Goal: Information Seeking & Learning: Understand process/instructions

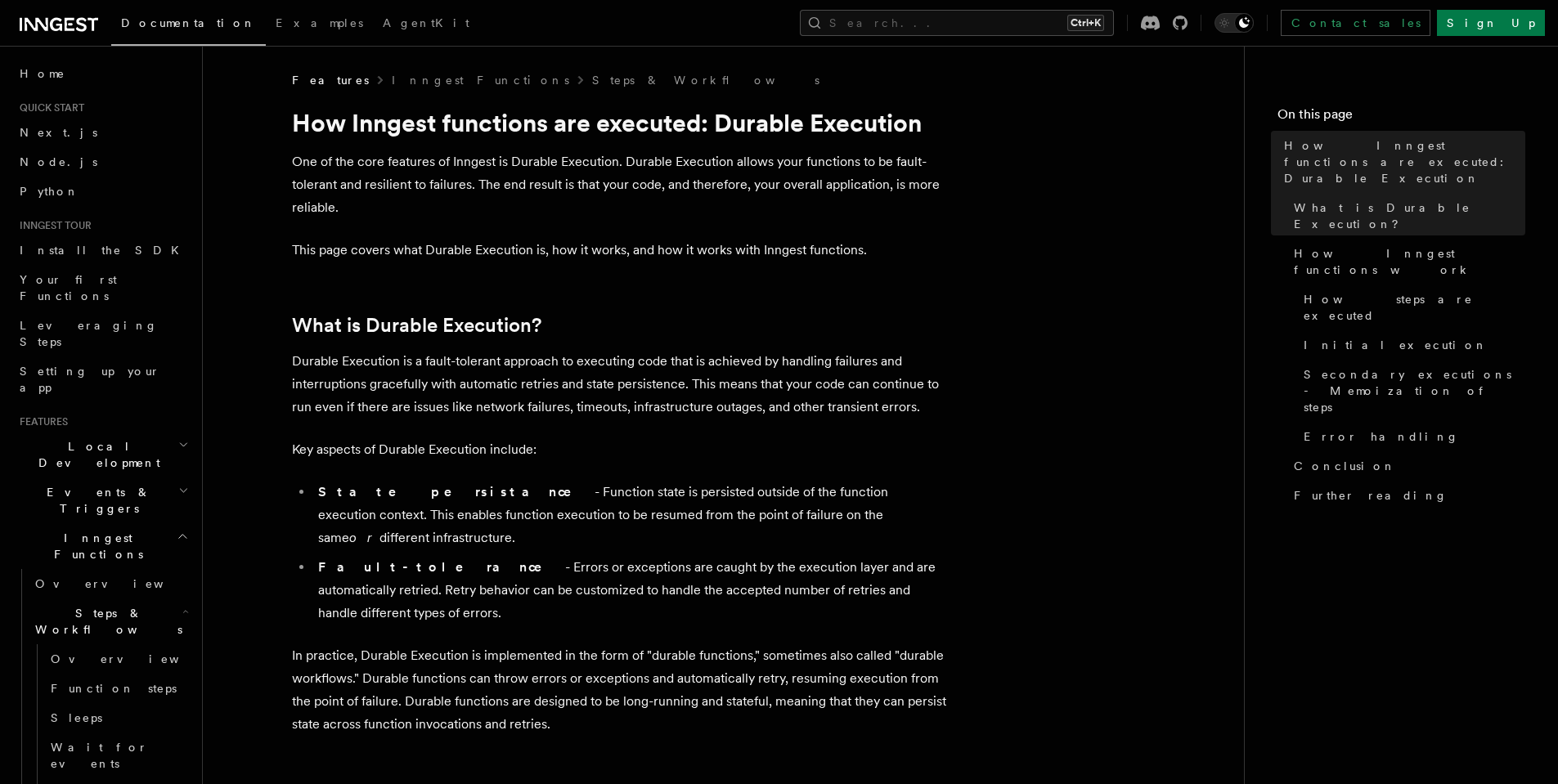
click at [128, 432] on h2 "Local Development" at bounding box center [102, 454] width 179 height 45
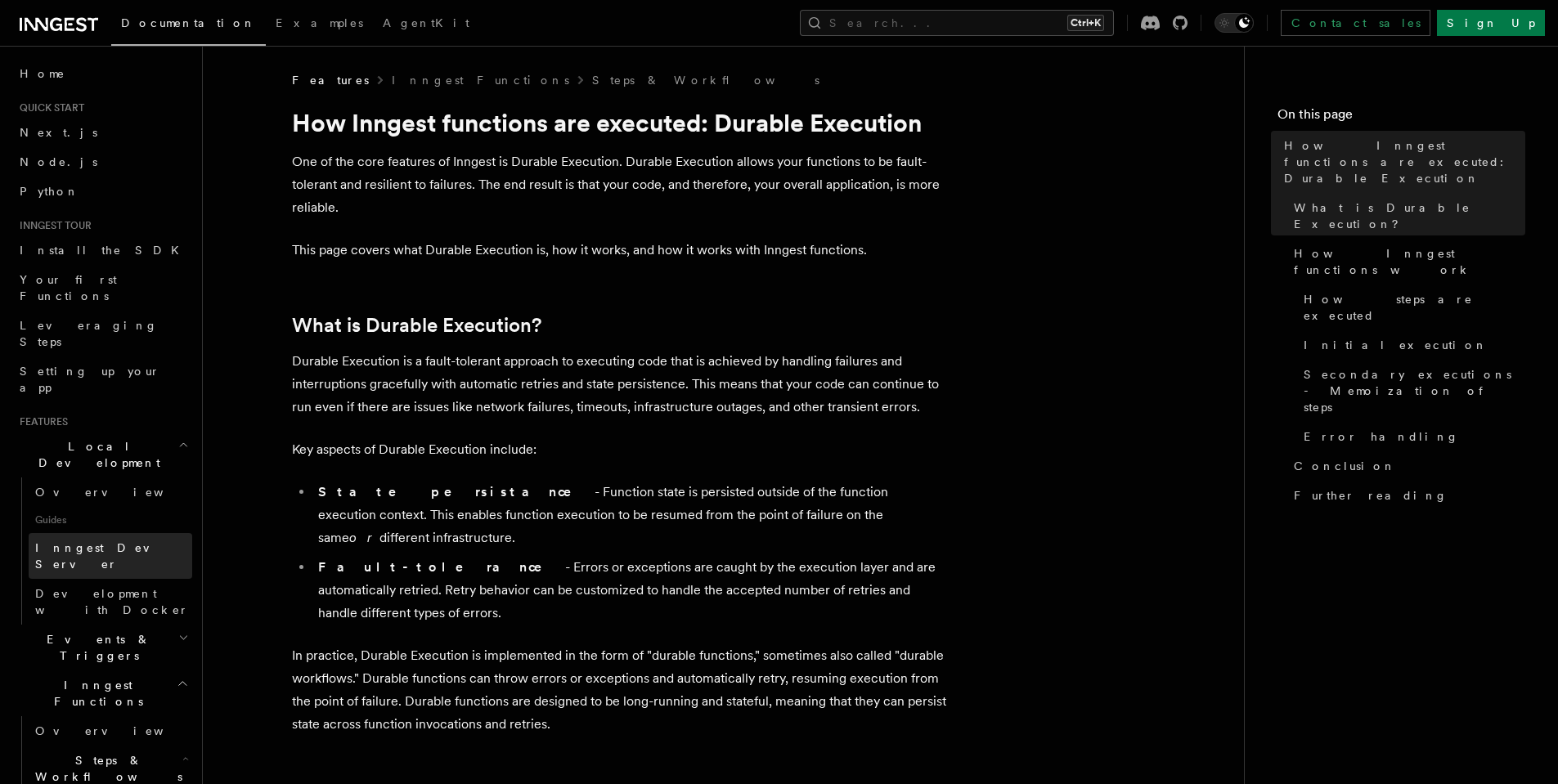
click at [122, 539] on span "Inngest Dev Server" at bounding box center [113, 555] width 157 height 32
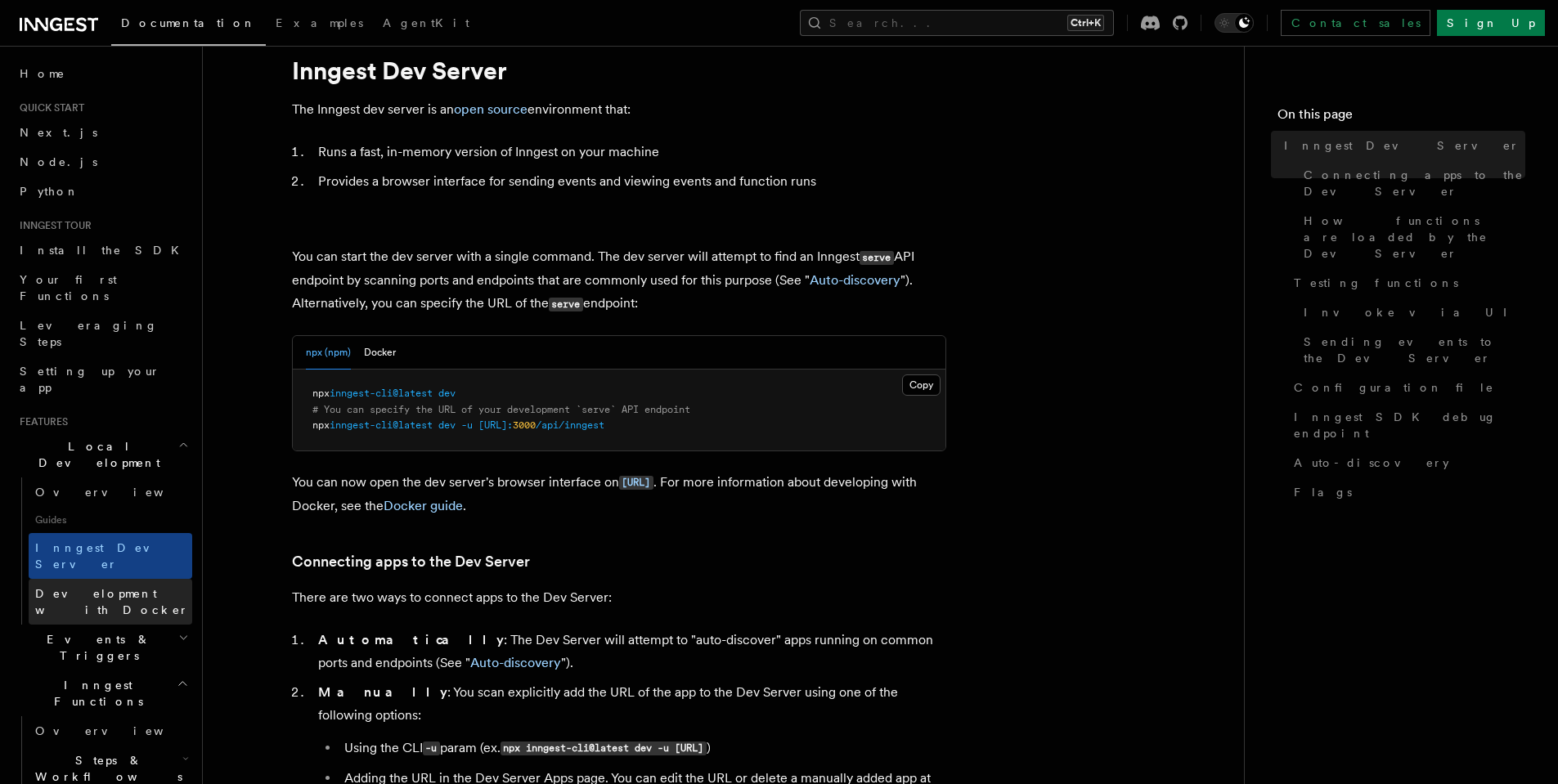
scroll to position [54, 0]
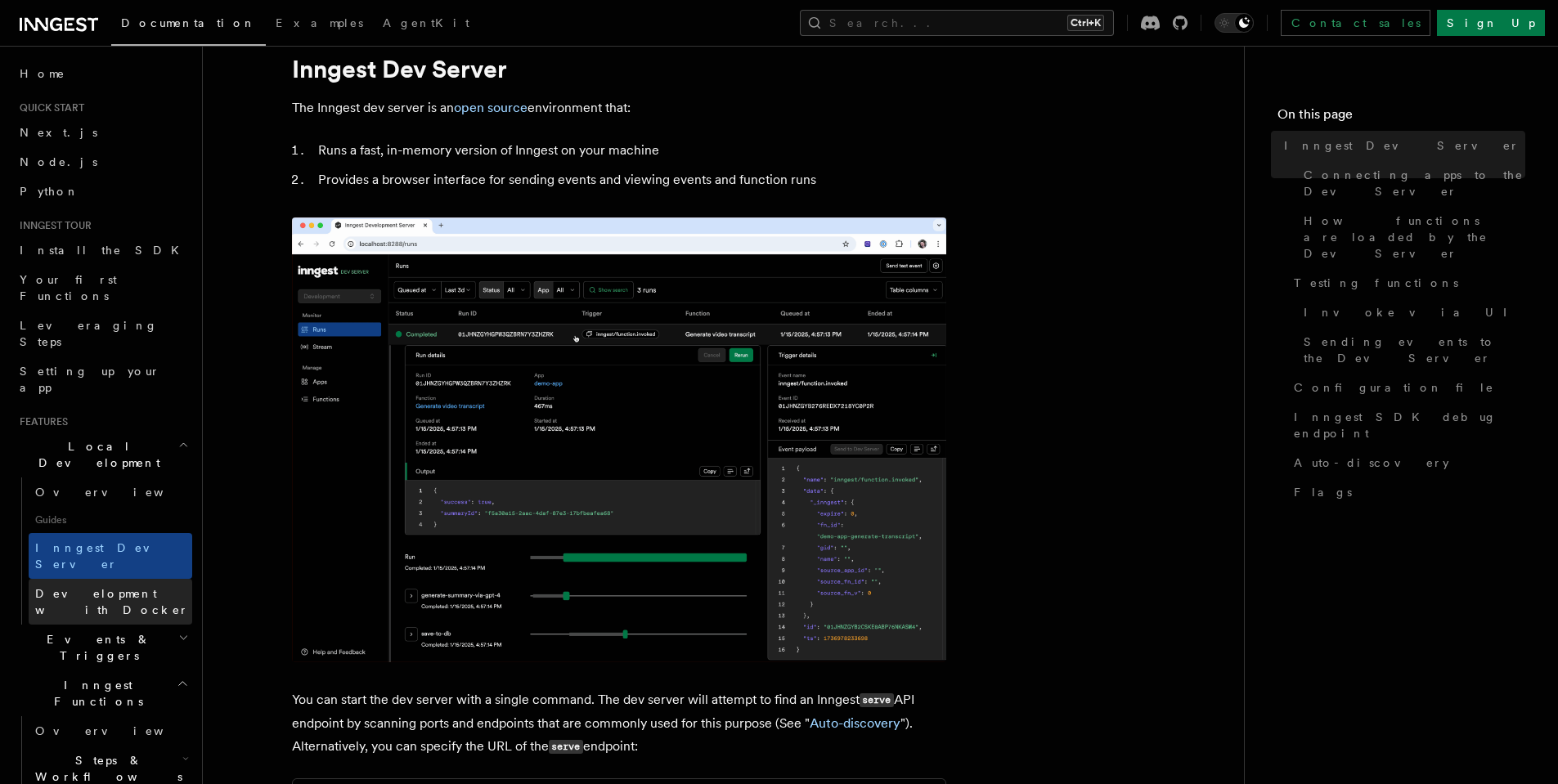
click at [133, 587] on span "Development with Docker" at bounding box center [112, 601] width 154 height 30
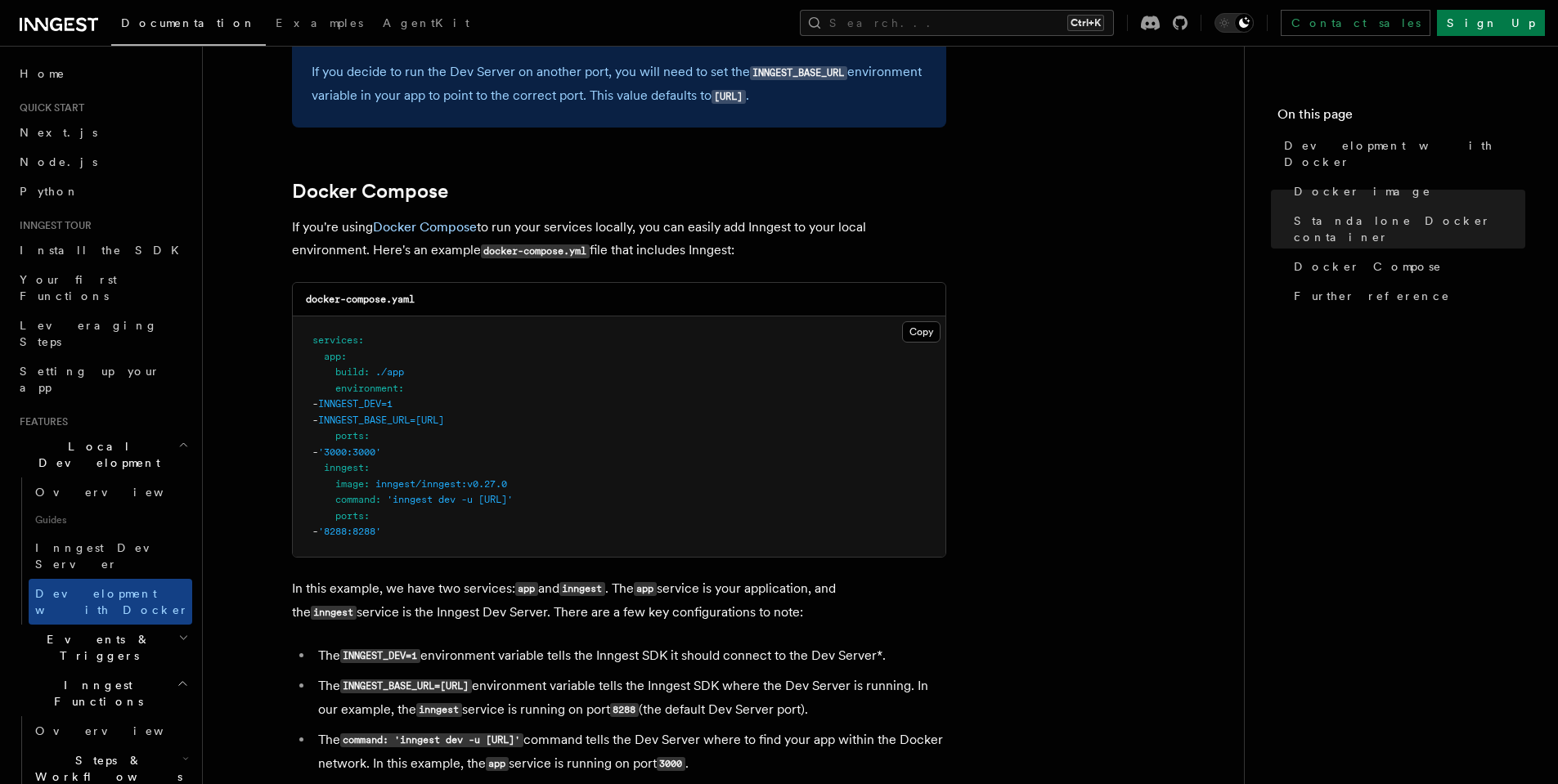
scroll to position [981, 0]
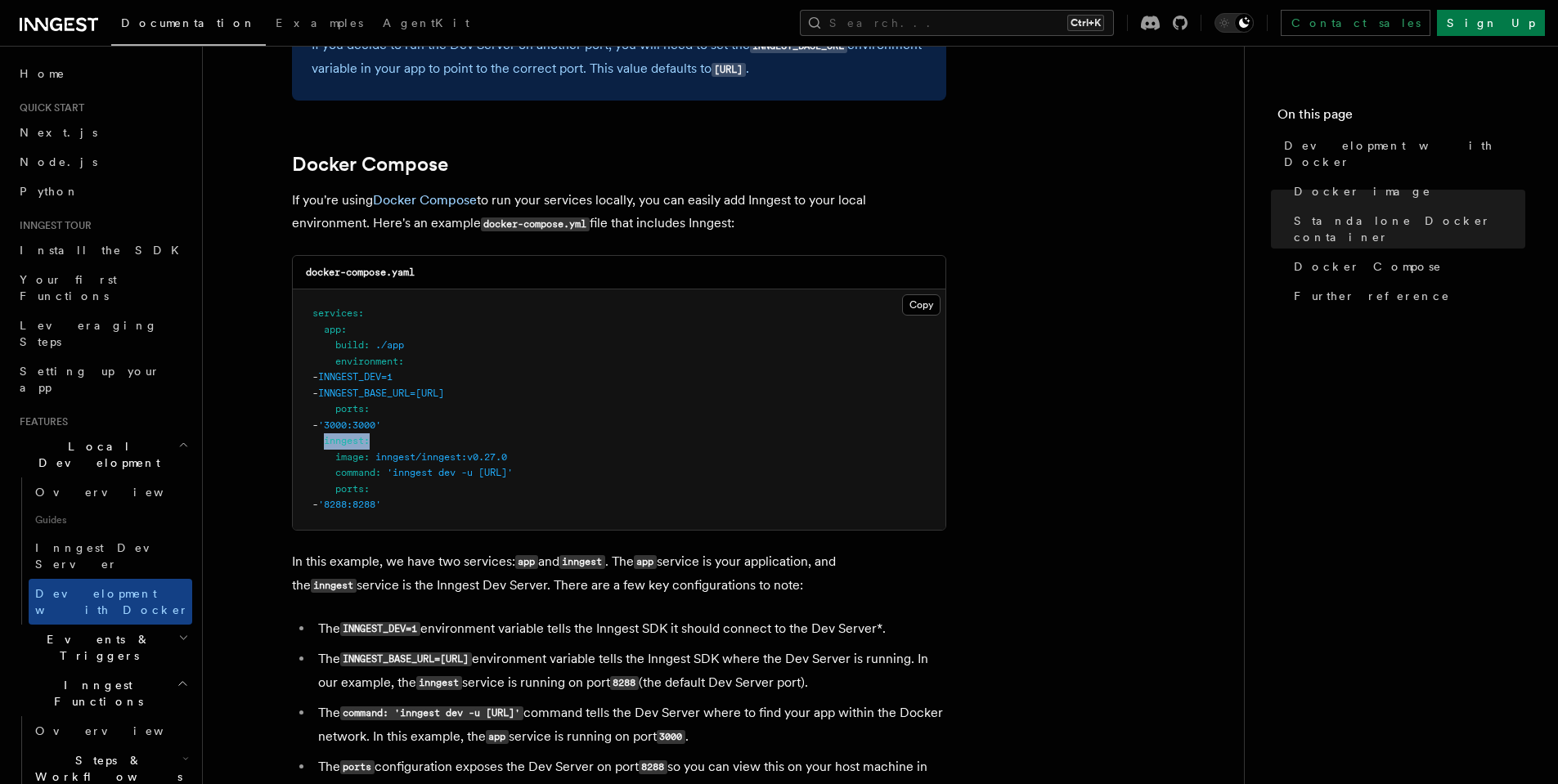
drag, startPoint x: 323, startPoint y: 448, endPoint x: 535, endPoint y: 449, distance: 212.0
click at [535, 449] on pre "services : app : build : ./app environment : - INNGEST_DEV=1 - INNGEST_BASE_URL…" at bounding box center [619, 409] width 652 height 240
copy span "inngest :"
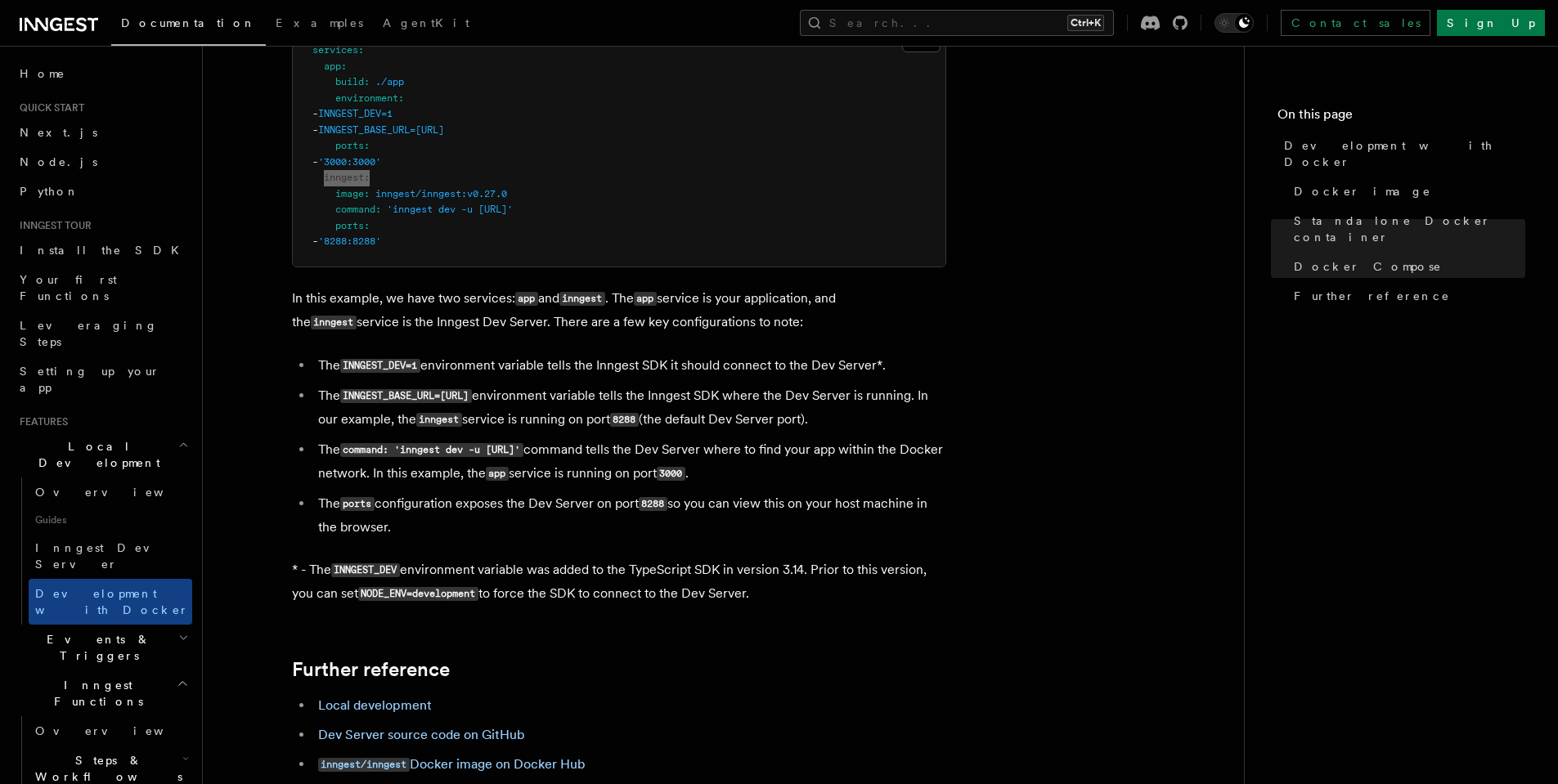
scroll to position [1177, 0]
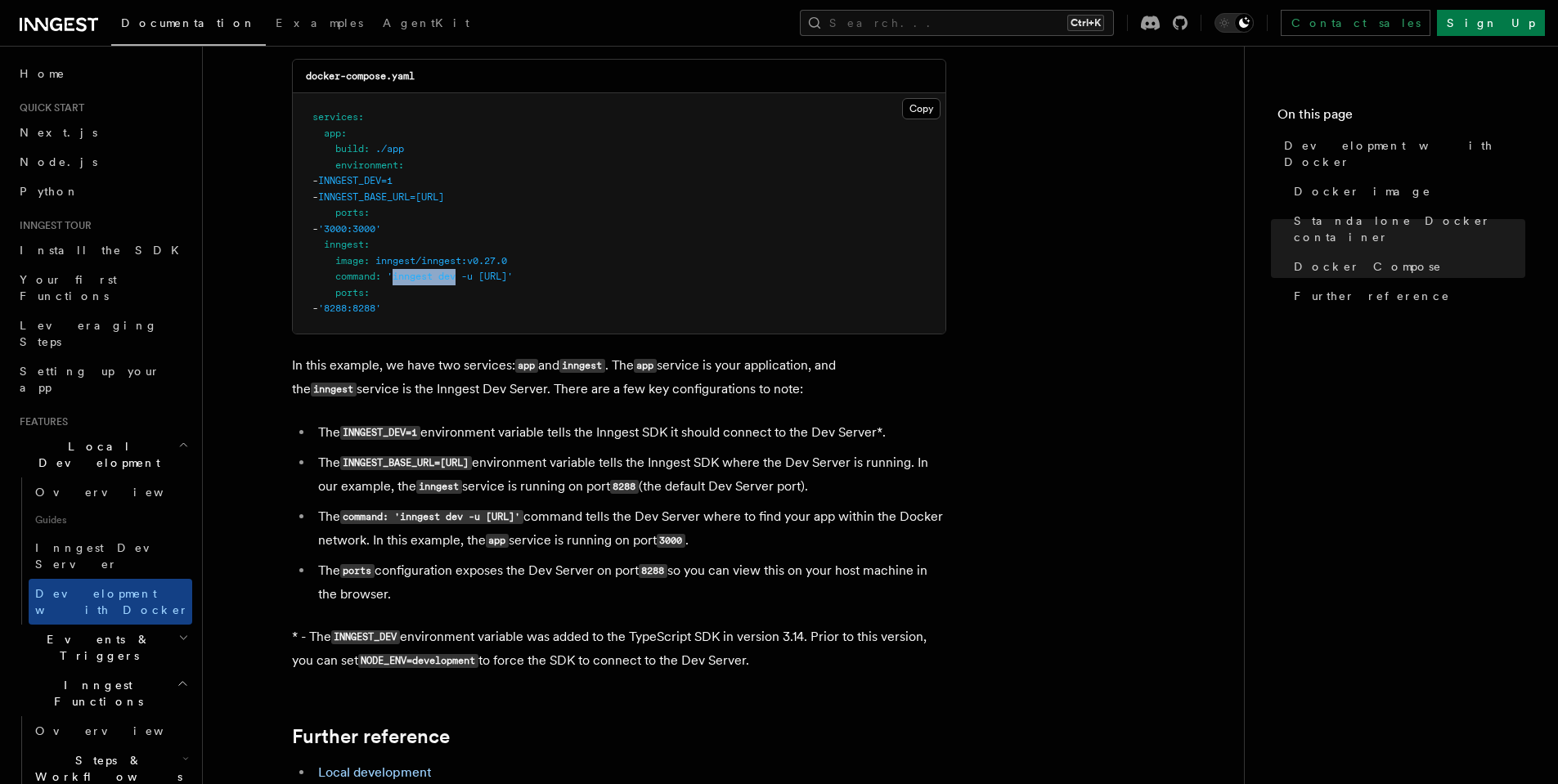
drag, startPoint x: 457, startPoint y: 282, endPoint x: 397, endPoint y: 286, distance: 60.1
click at [397, 282] on span "'inngest dev -u http://app:3000/api/inngest'" at bounding box center [450, 276] width 126 height 11
copy span "inngest dev"
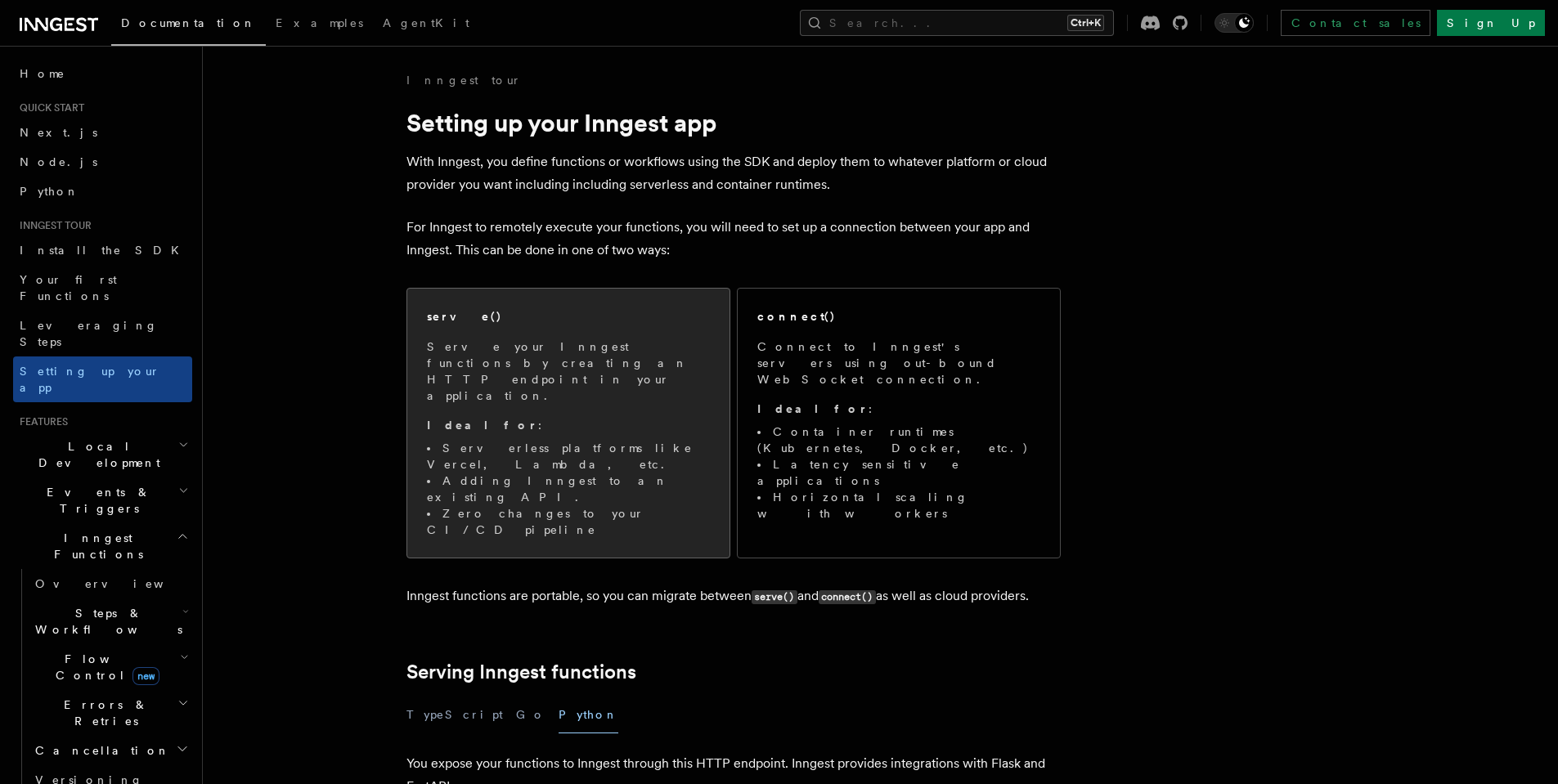
click at [593, 322] on div "serve()" at bounding box center [567, 317] width 283 height 18
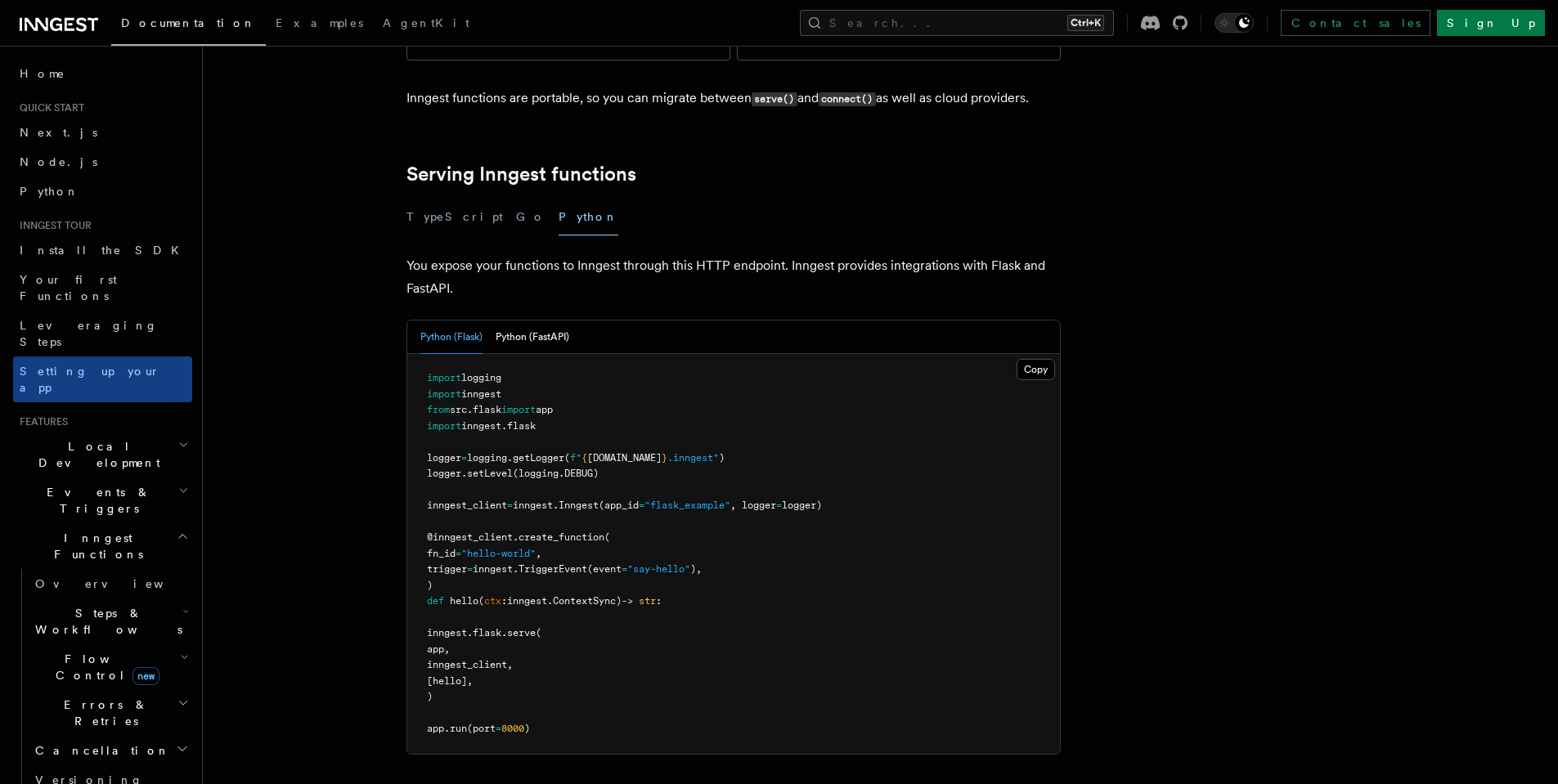
scroll to position [500, 0]
click at [451, 196] on button "TypeScript" at bounding box center [454, 215] width 96 height 37
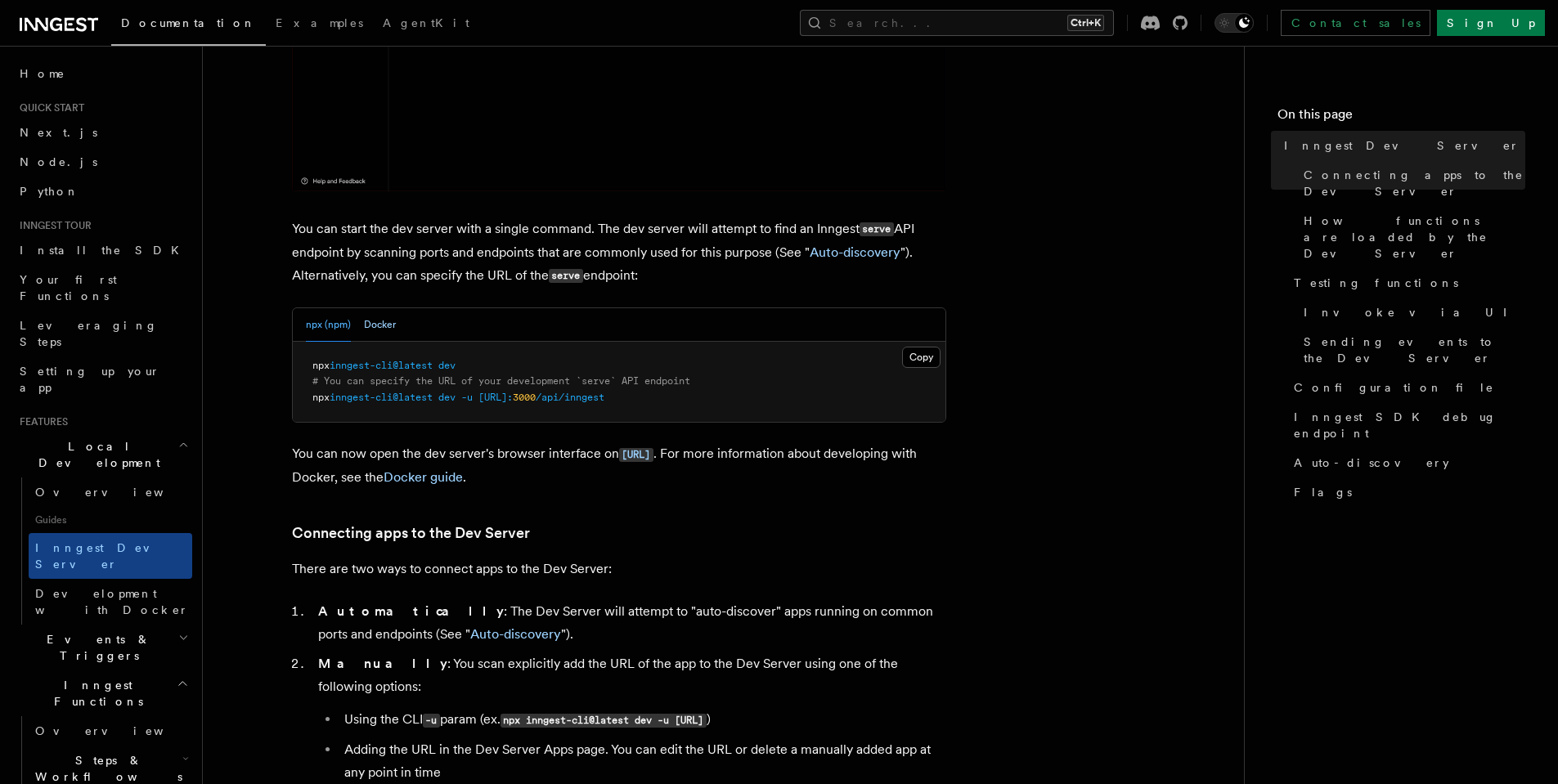
click at [377, 316] on button "Docker" at bounding box center [380, 325] width 32 height 33
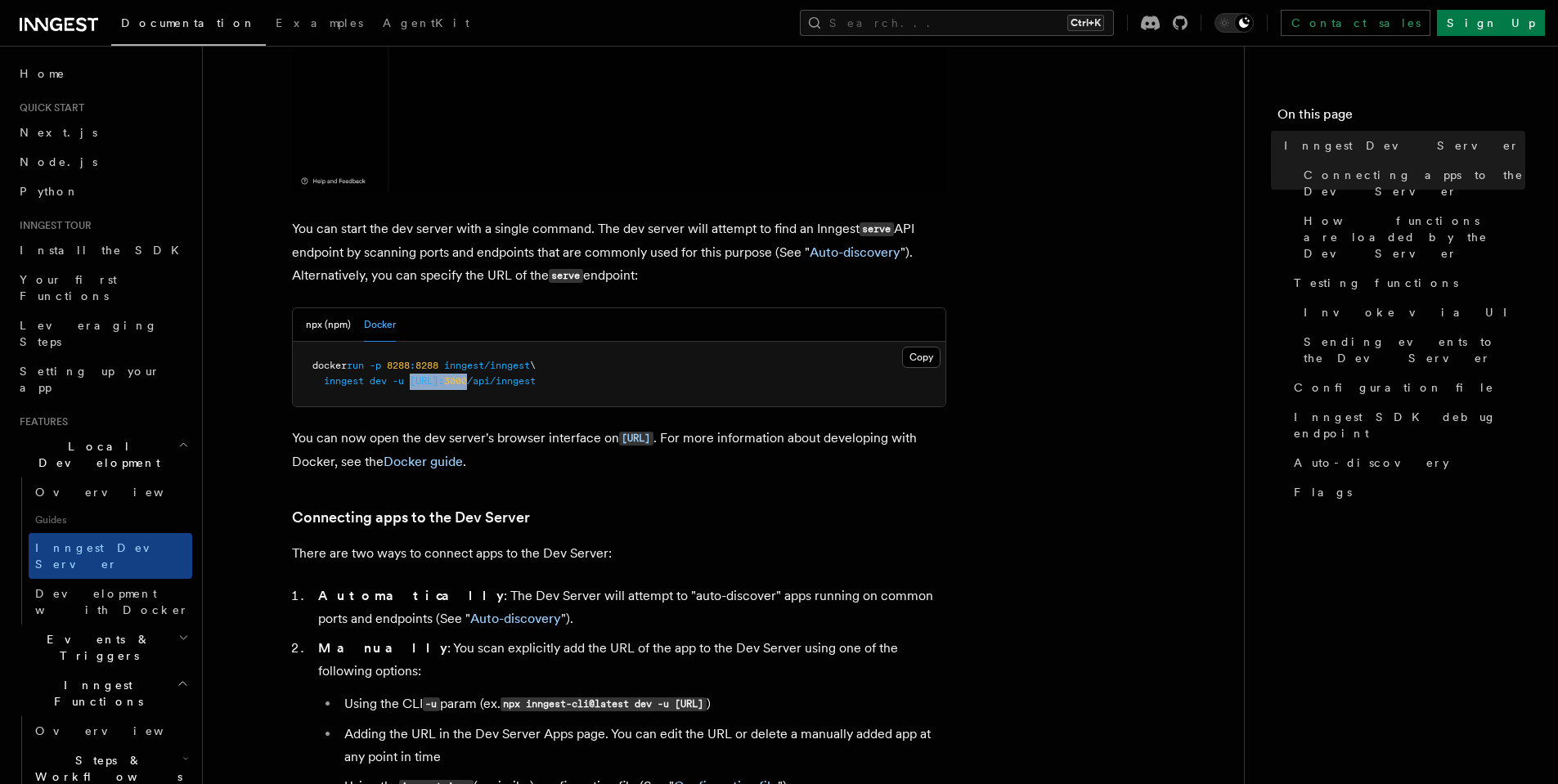
drag, startPoint x: 600, startPoint y: 382, endPoint x: 412, endPoint y: 385, distance: 188.0
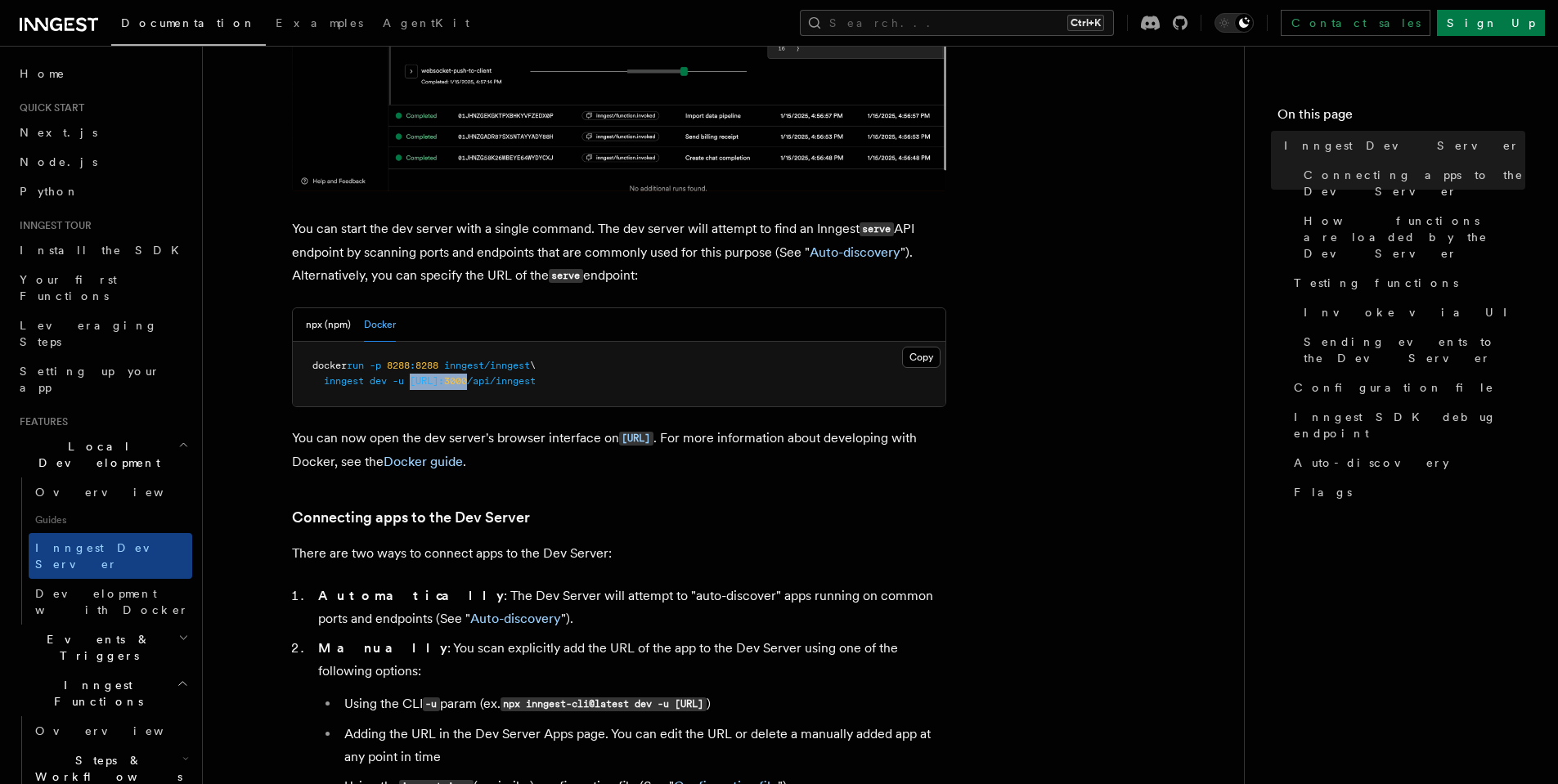
click at [412, 385] on span "inngest dev -u [URL]: 3000 /api/inngest" at bounding box center [424, 381] width 223 height 11
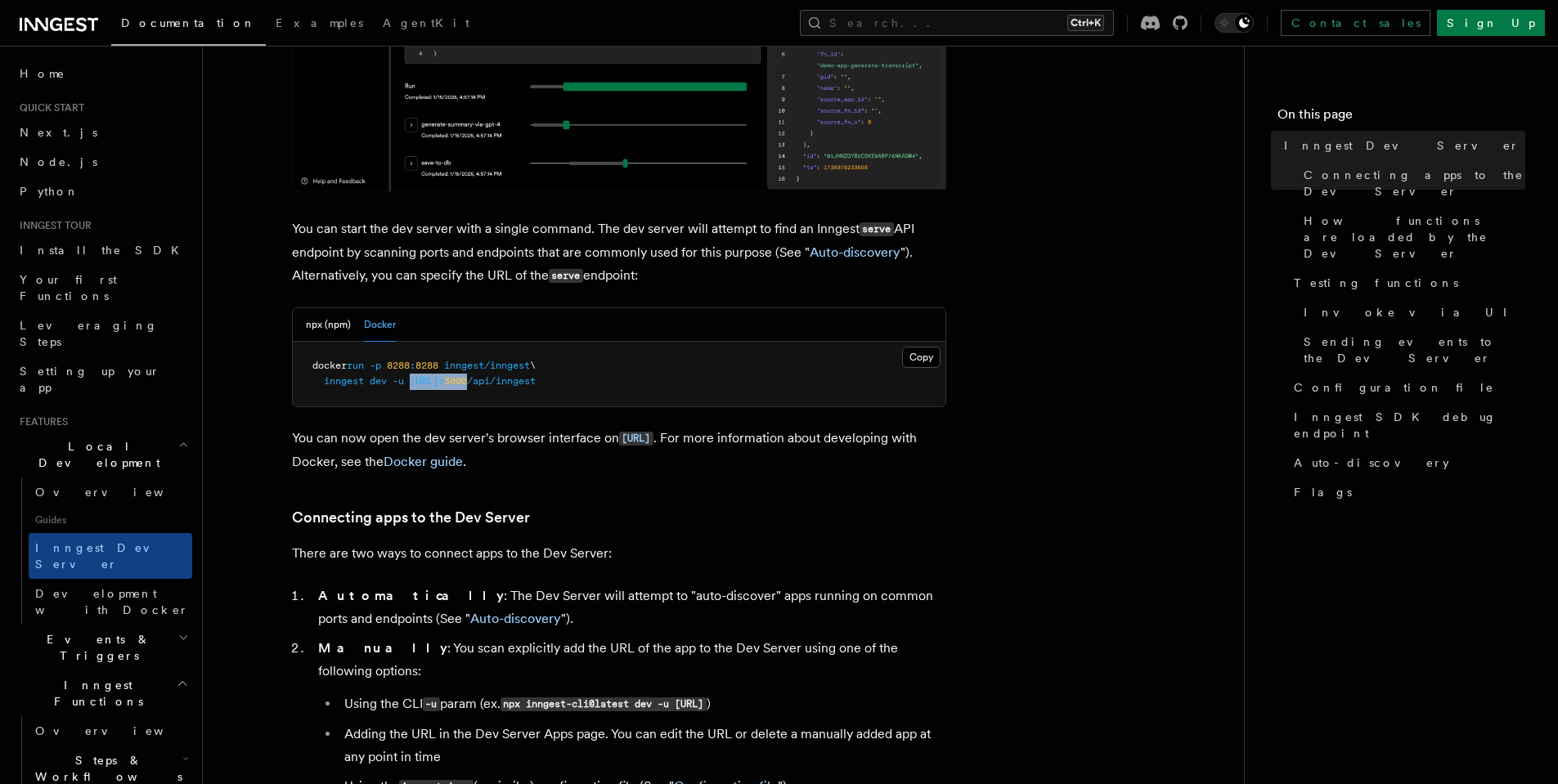
copy span "[URL]: 3000"
click at [81, 177] on link "Python" at bounding box center [102, 192] width 179 height 30
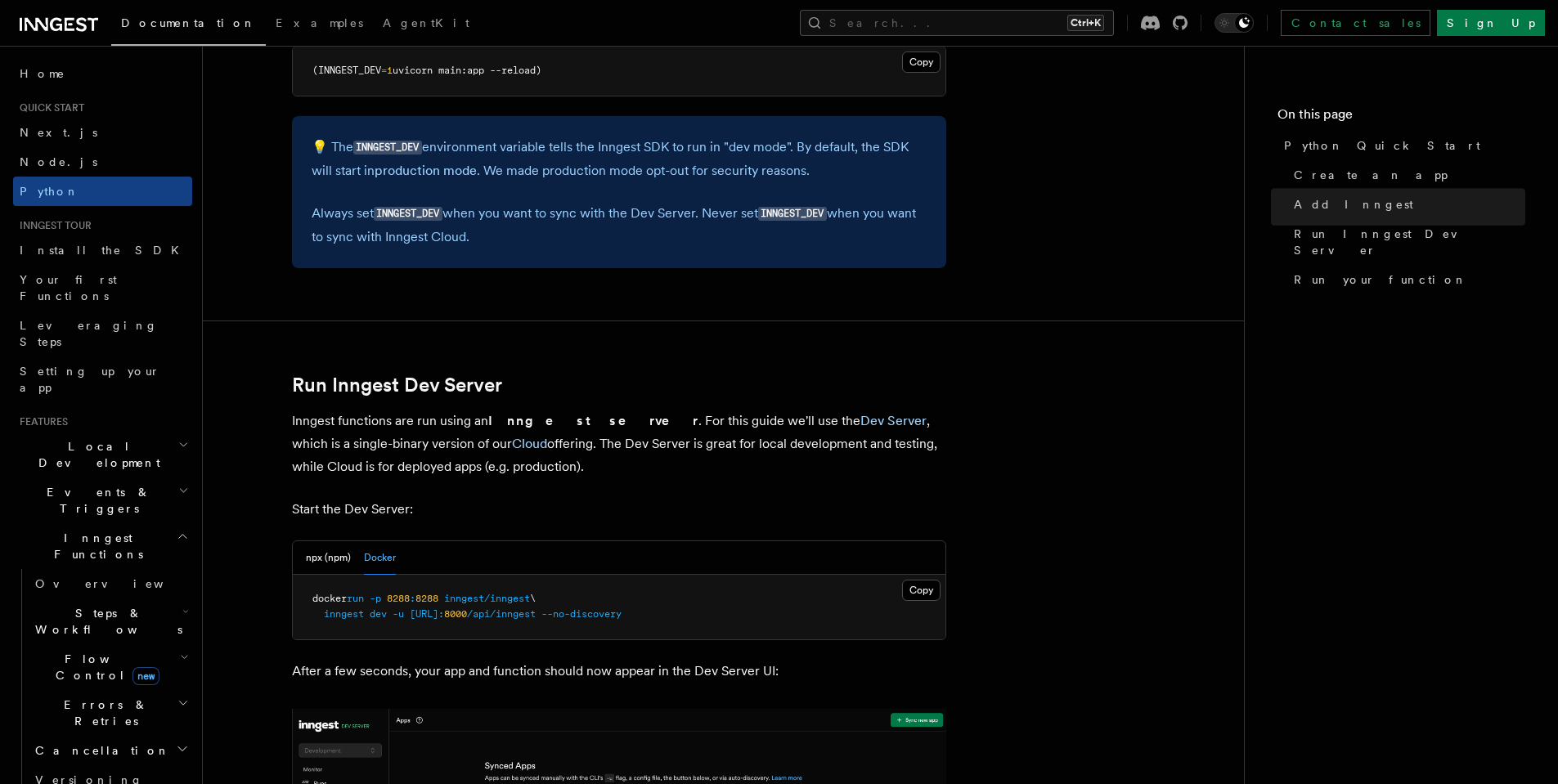
scroll to position [1962, 0]
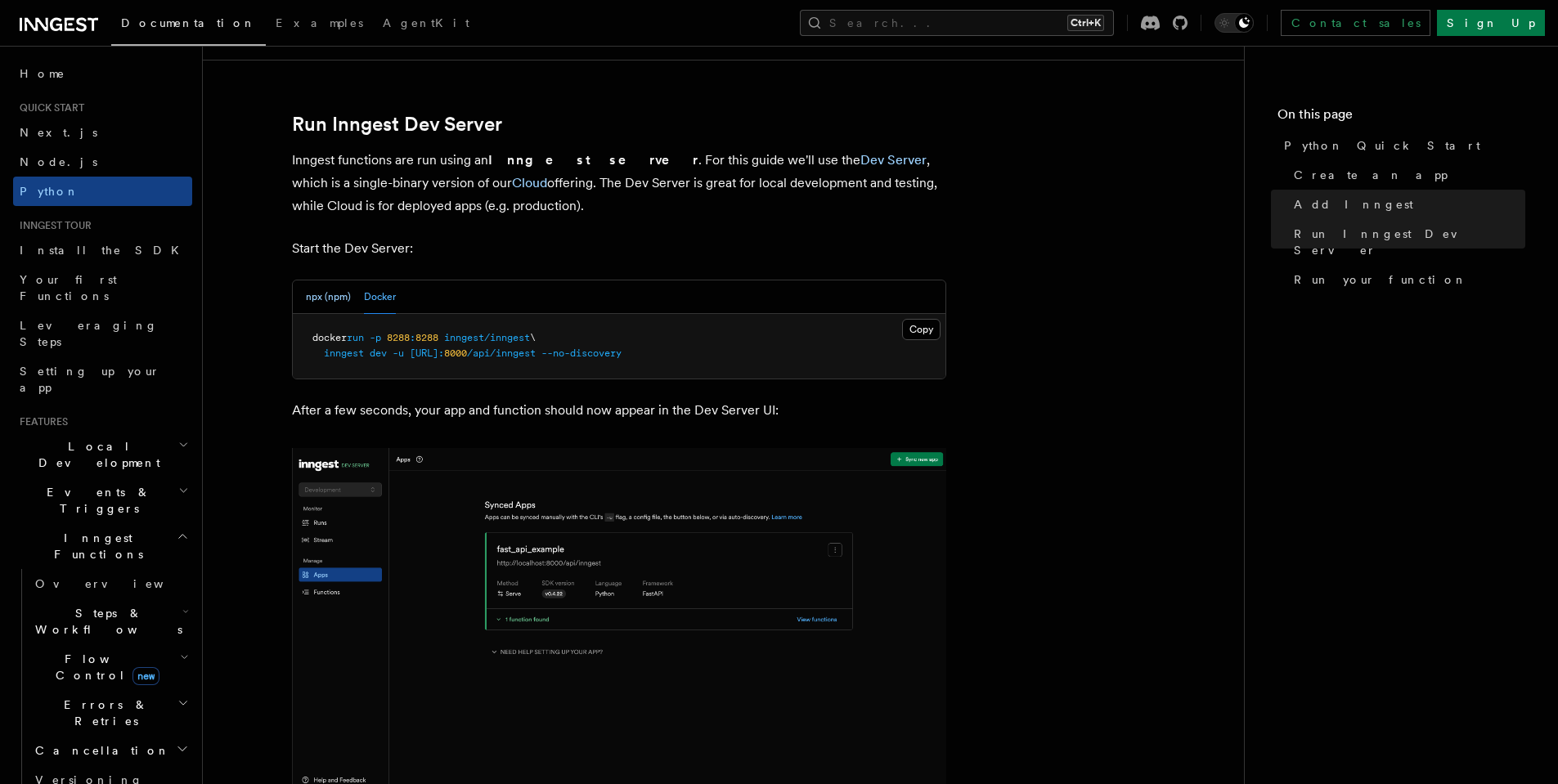
click at [319, 297] on button "npx (npm)" at bounding box center [328, 297] width 45 height 33
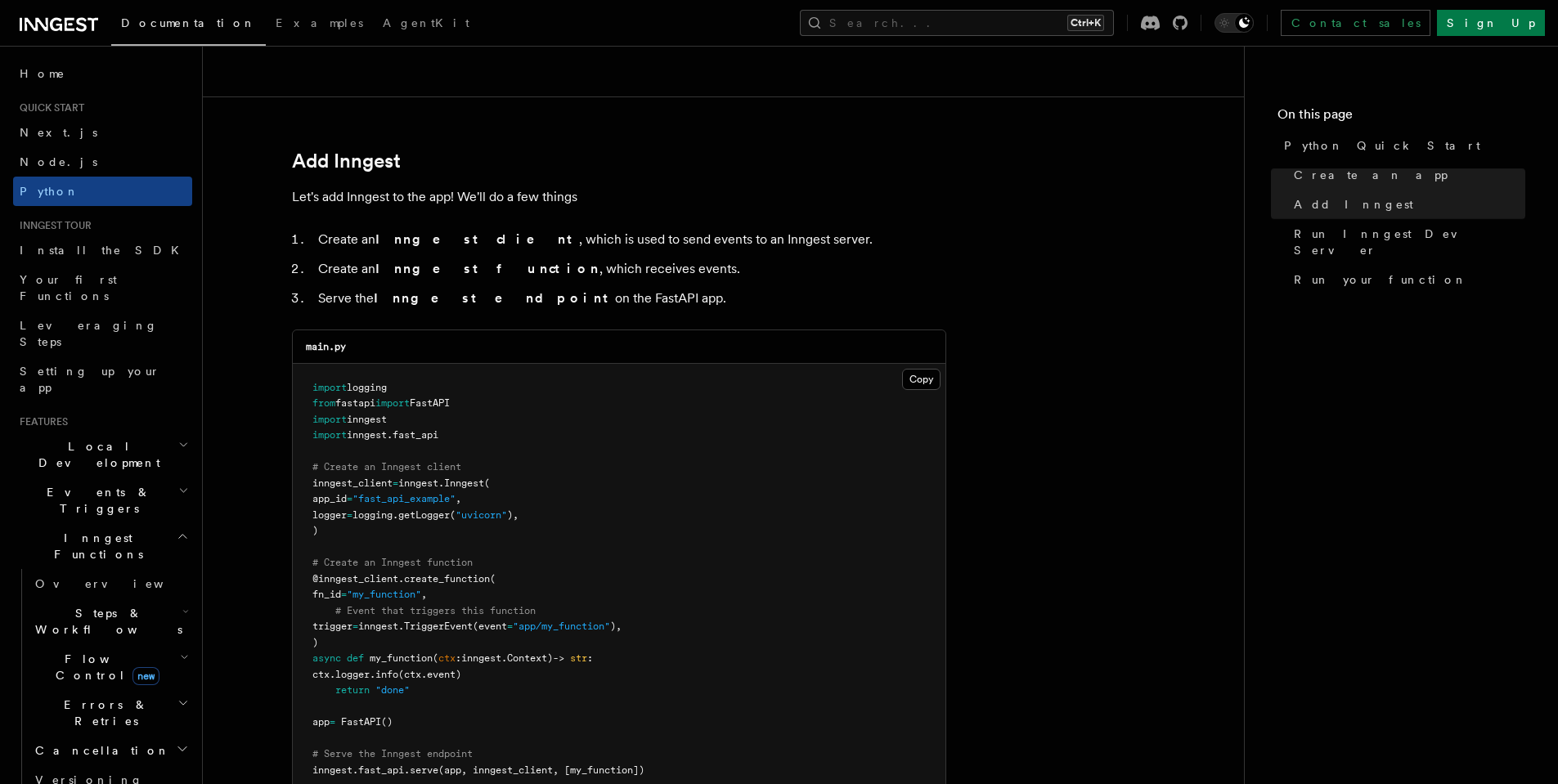
scroll to position [1290, 0]
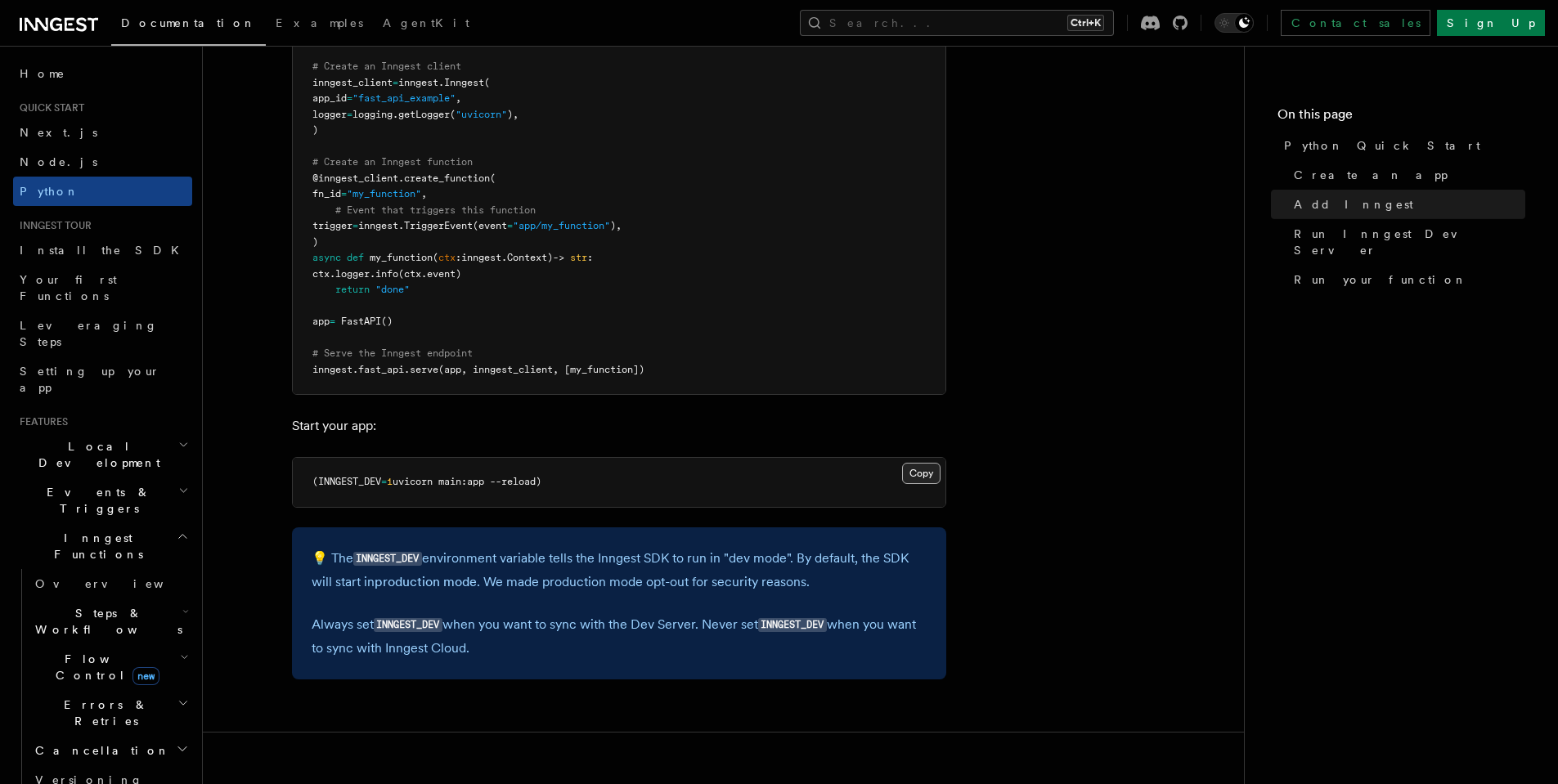
click at [912, 476] on button "Copy Copied" at bounding box center [920, 473] width 38 height 21
